Goal: Check status: Check status

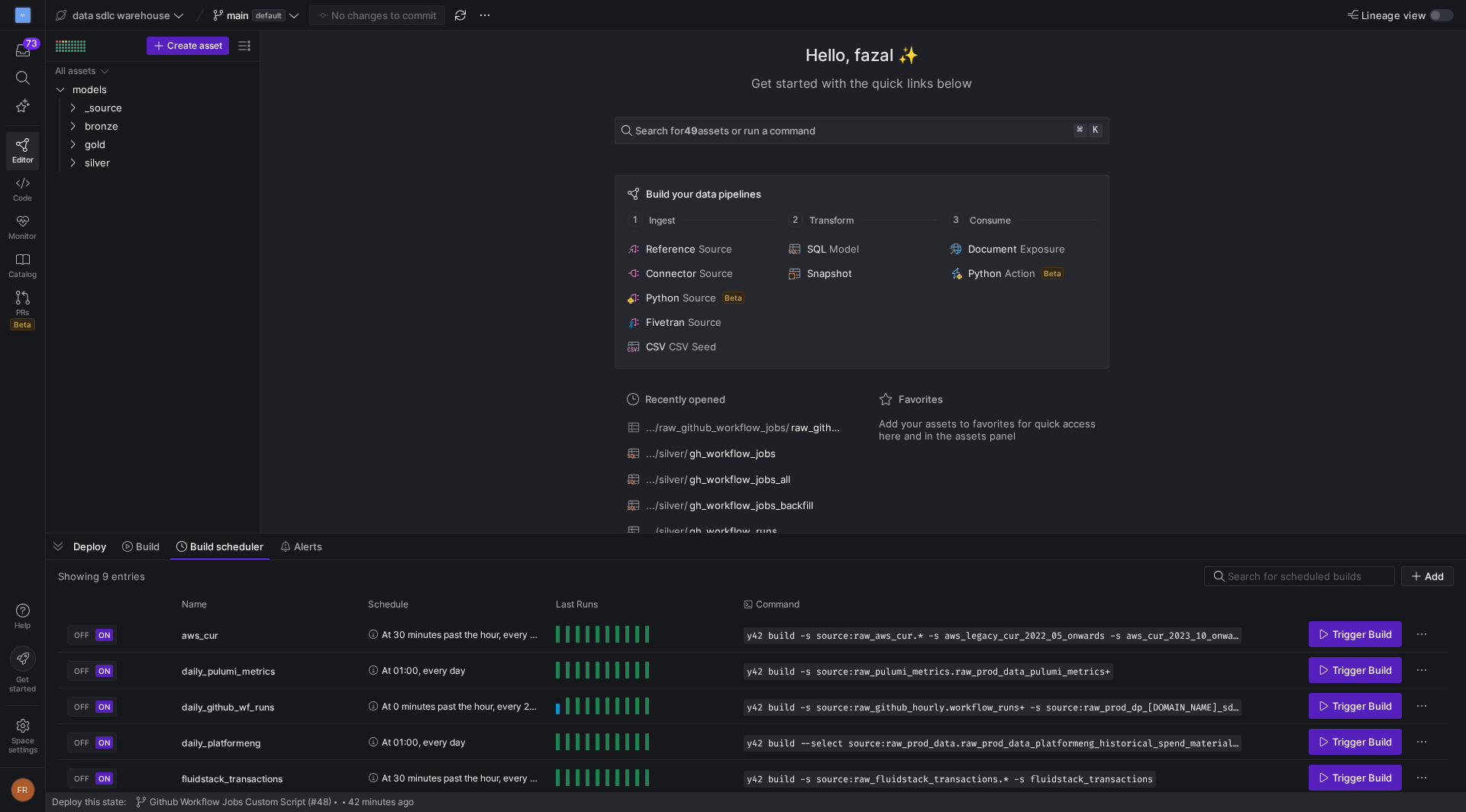
scroll to position [146, 0]
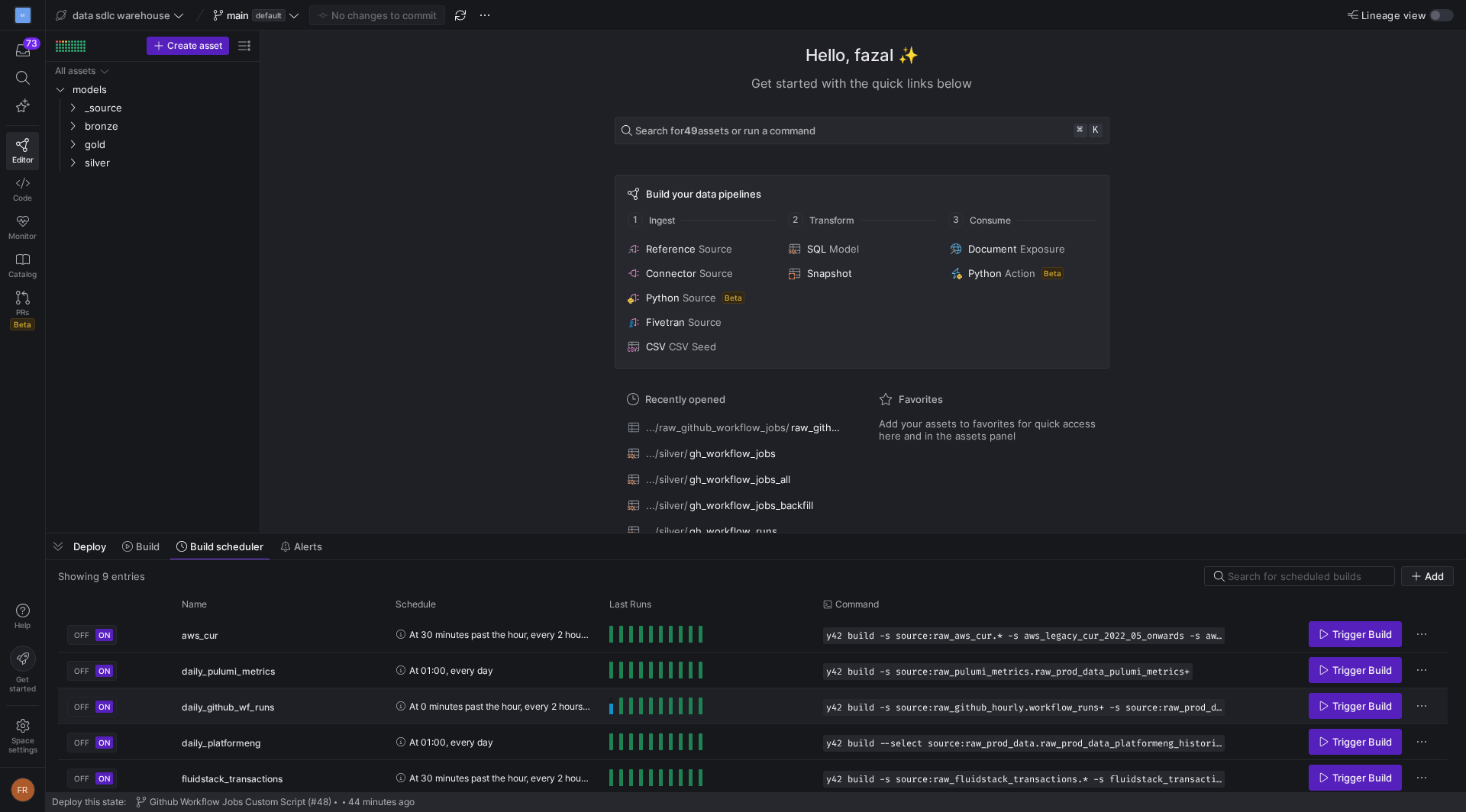
scroll to position [146, 0]
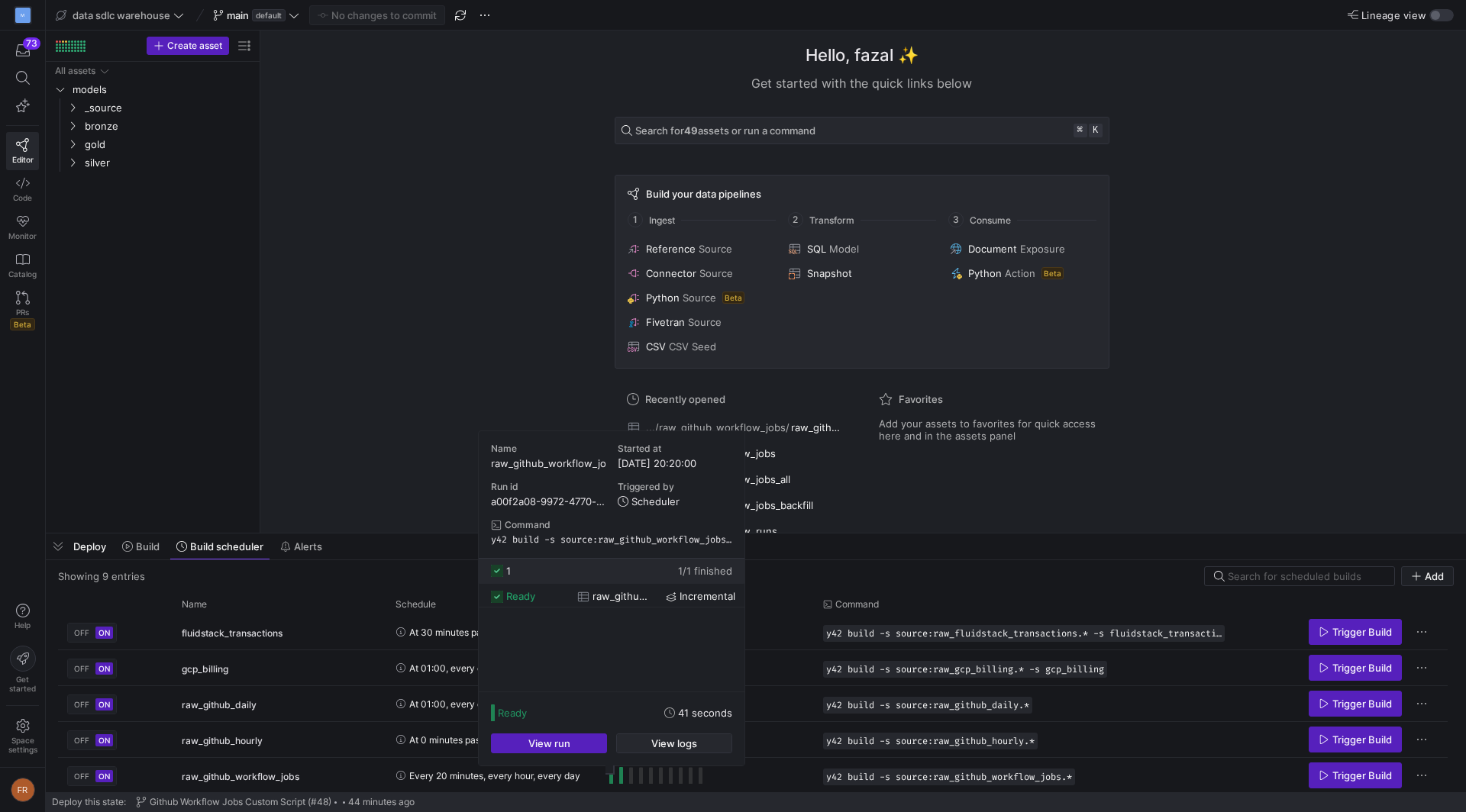
click at [662, 743] on span "View logs" at bounding box center [674, 743] width 46 height 12
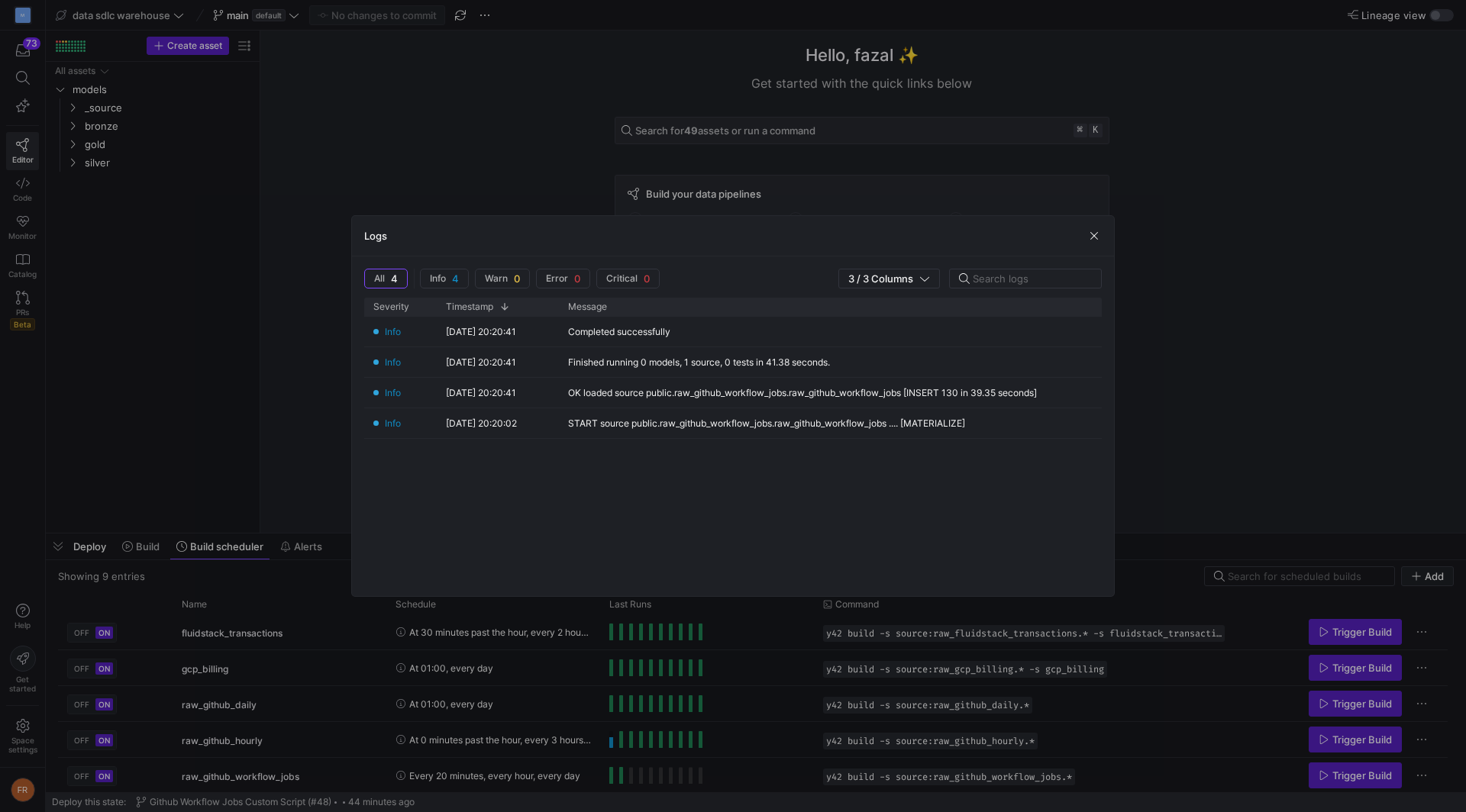
click at [617, 738] on div at bounding box center [733, 406] width 1466 height 812
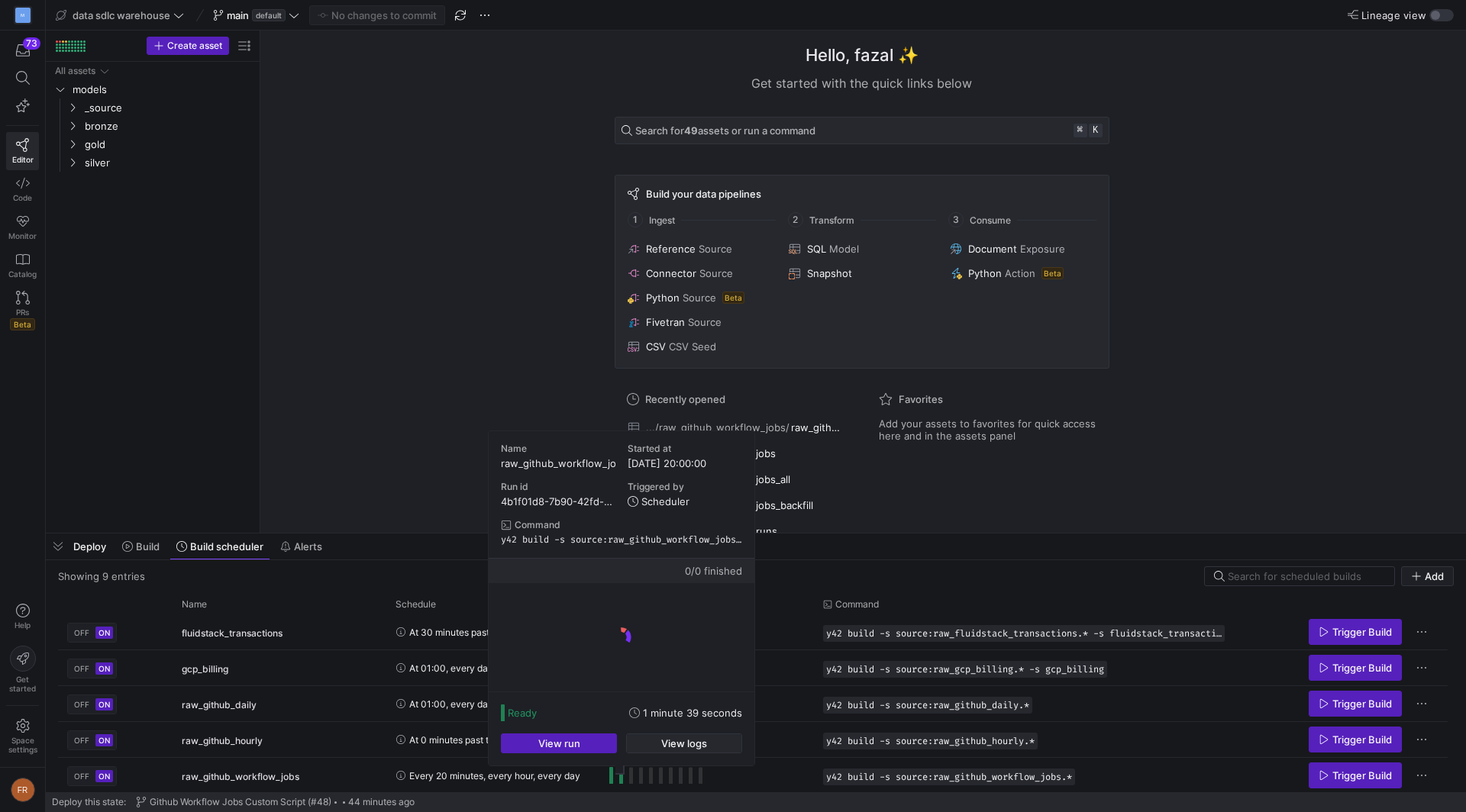
click at [662, 743] on span "View logs" at bounding box center [684, 743] width 46 height 12
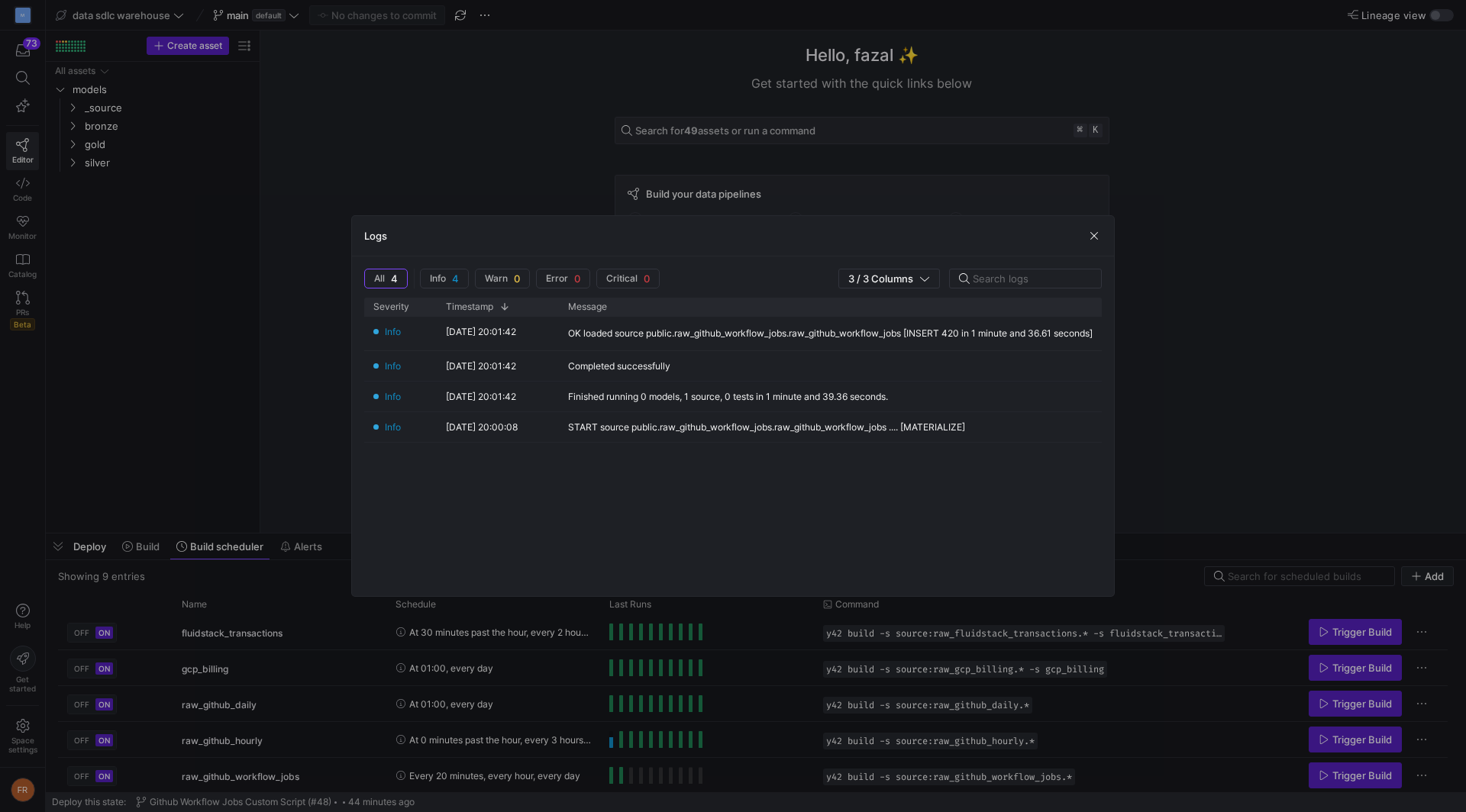
click at [700, 719] on div at bounding box center [733, 406] width 1466 height 812
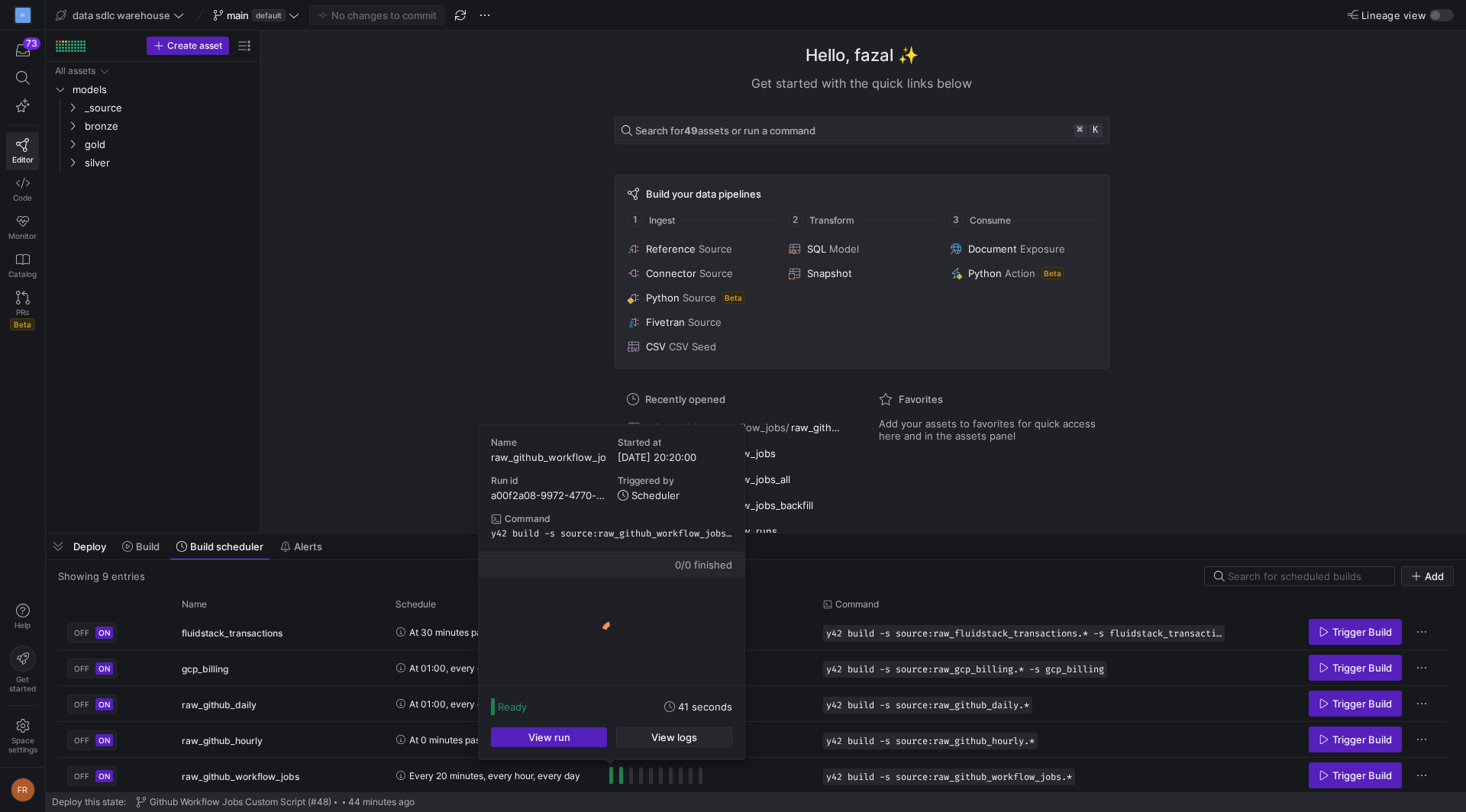
click at [662, 739] on span "View logs" at bounding box center [674, 738] width 46 height 12
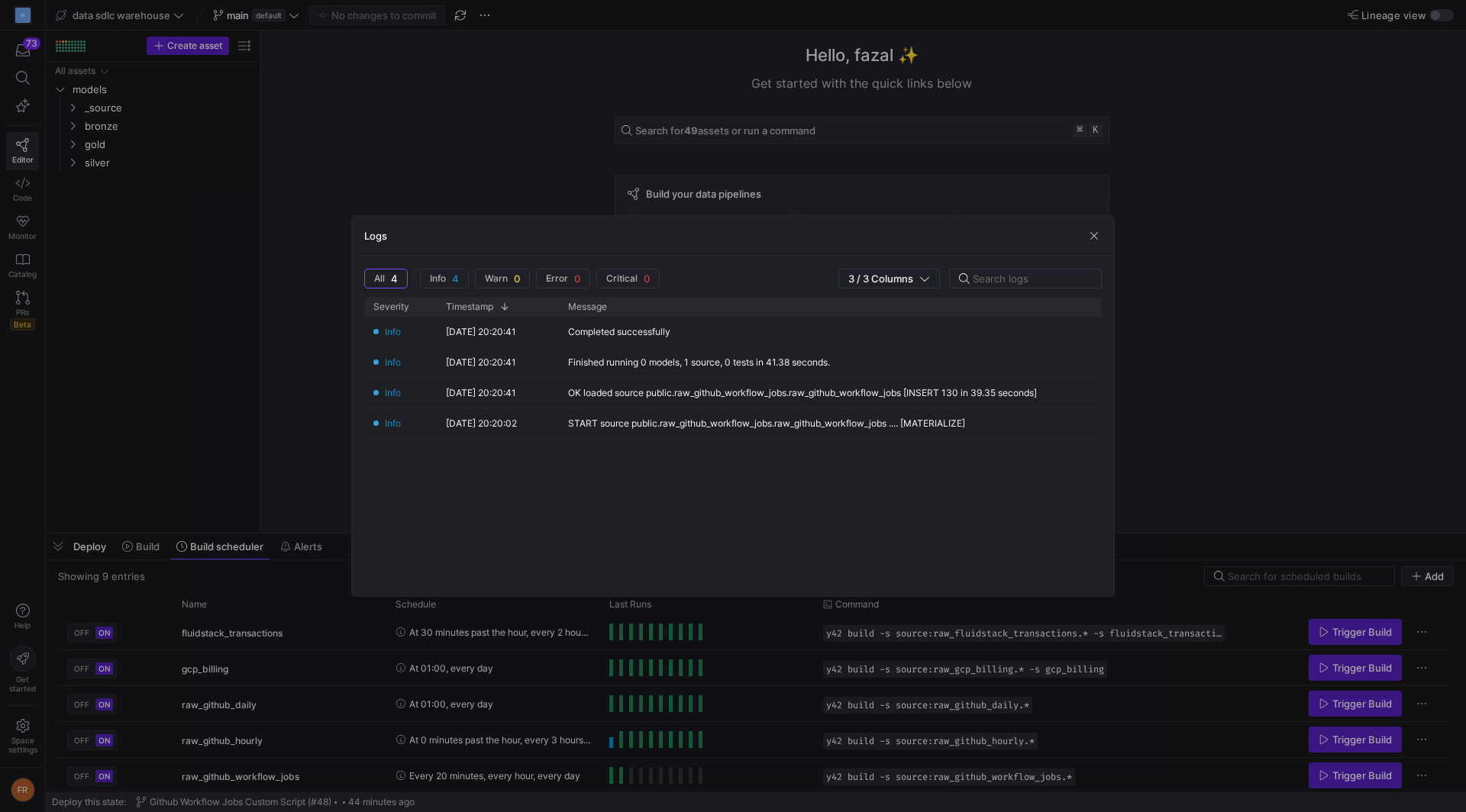
click at [805, 616] on div at bounding box center [733, 406] width 1466 height 812
